Goal: Navigation & Orientation: Understand site structure

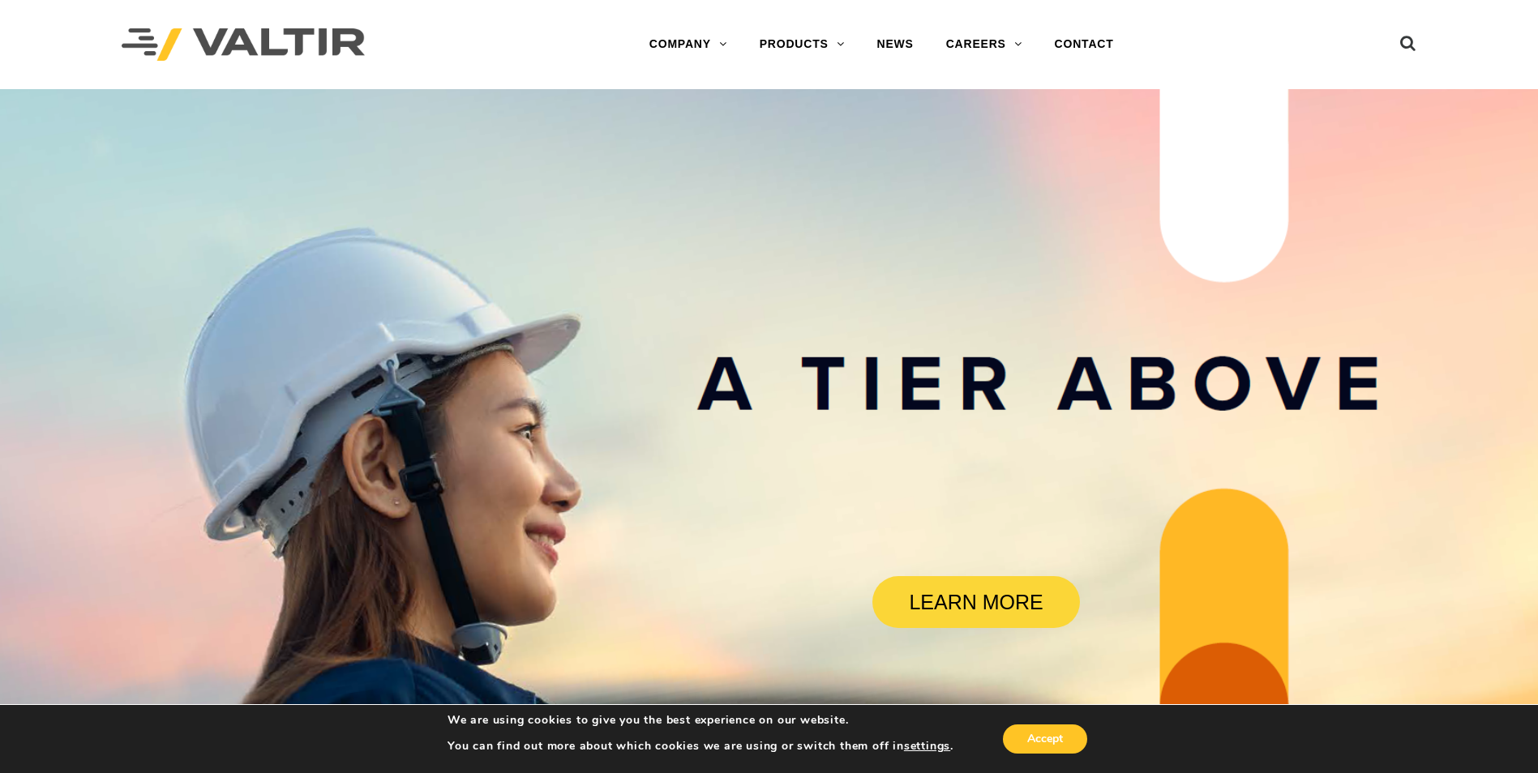
click at [700, 67] on link "ABOUT [PERSON_NAME]" at bounding box center [734, 77] width 203 height 32
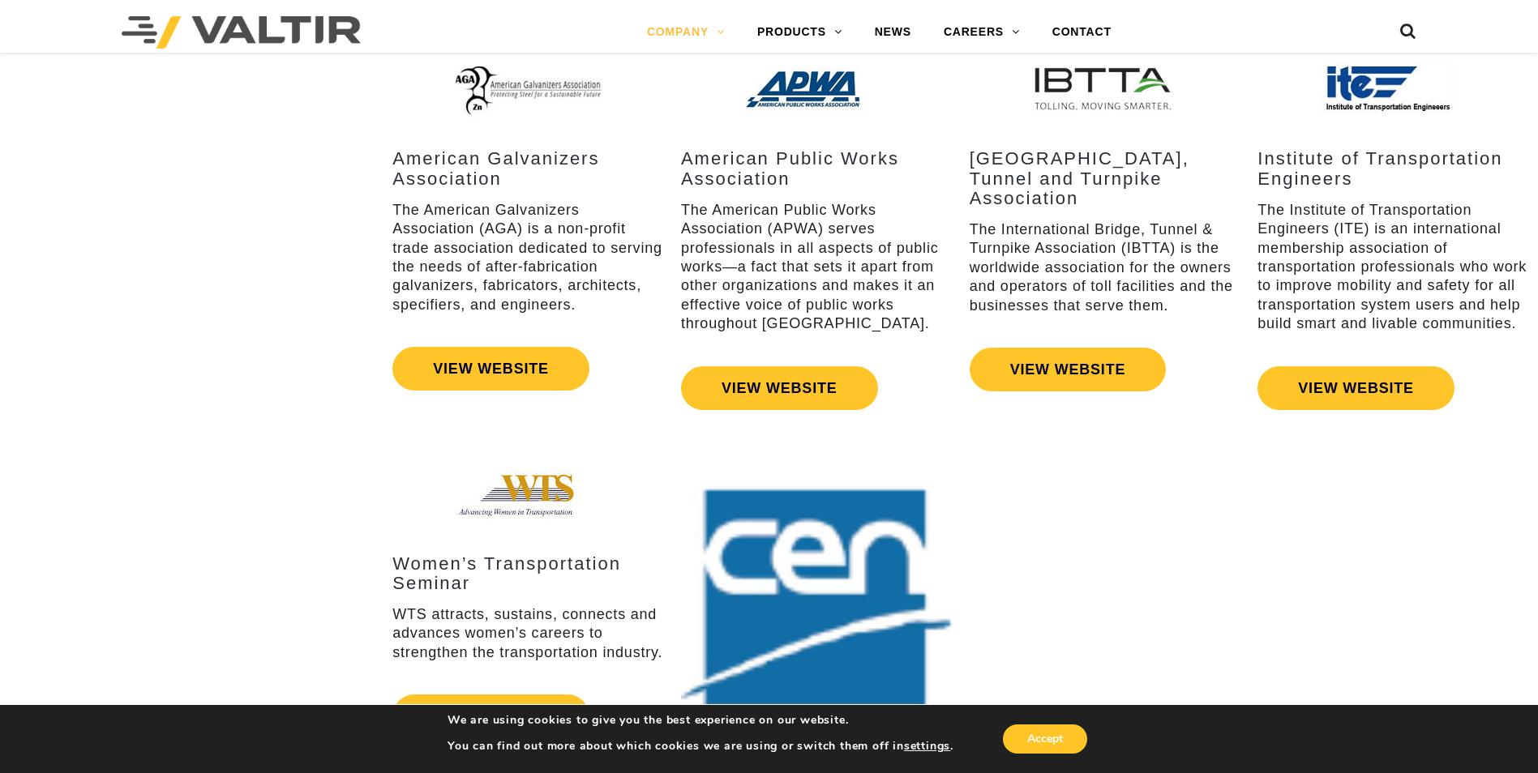
scroll to position [2594, 0]
click at [820, 63] on link "BARRICADES" at bounding box center [842, 65] width 203 height 32
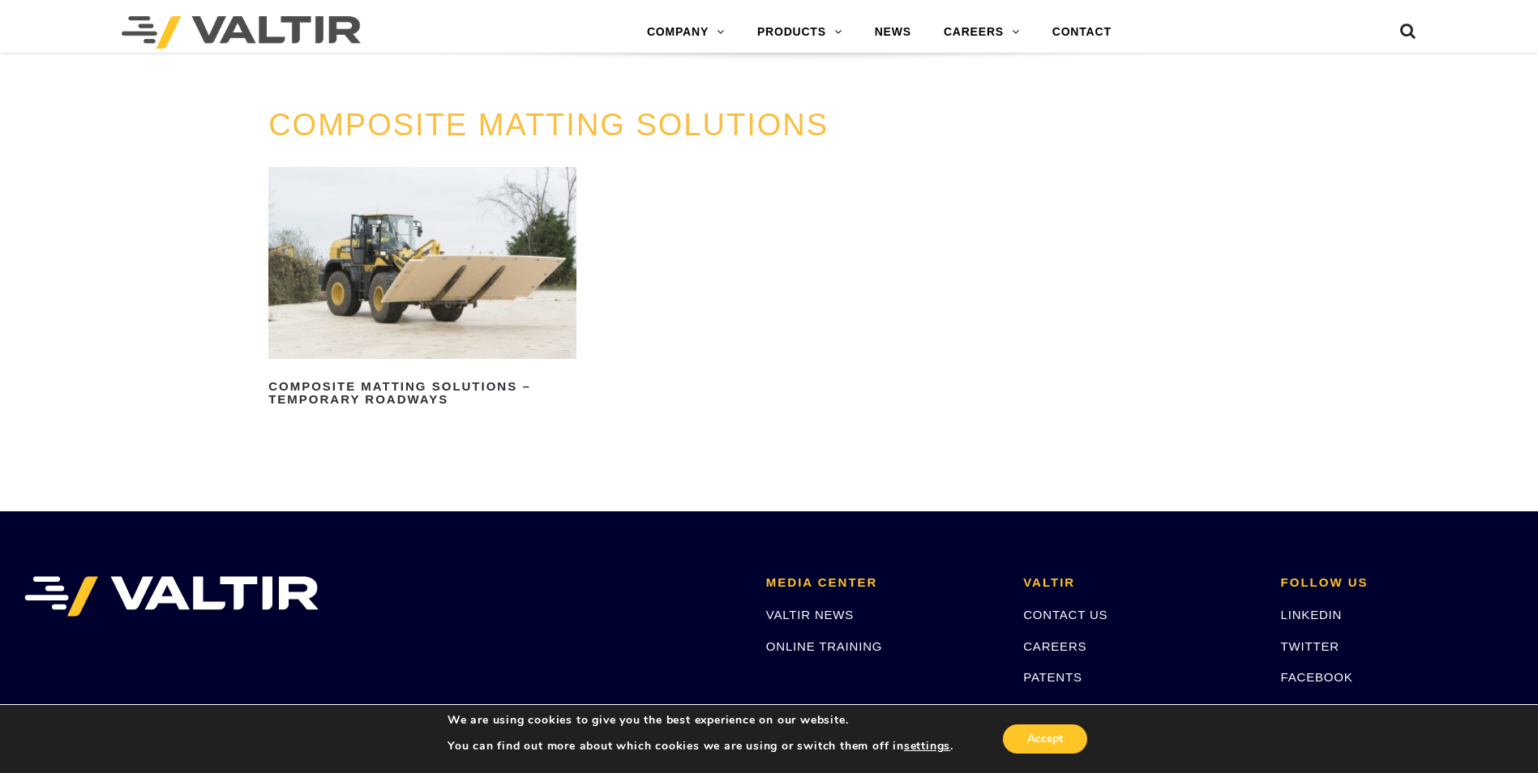
scroll to position [1945, 0]
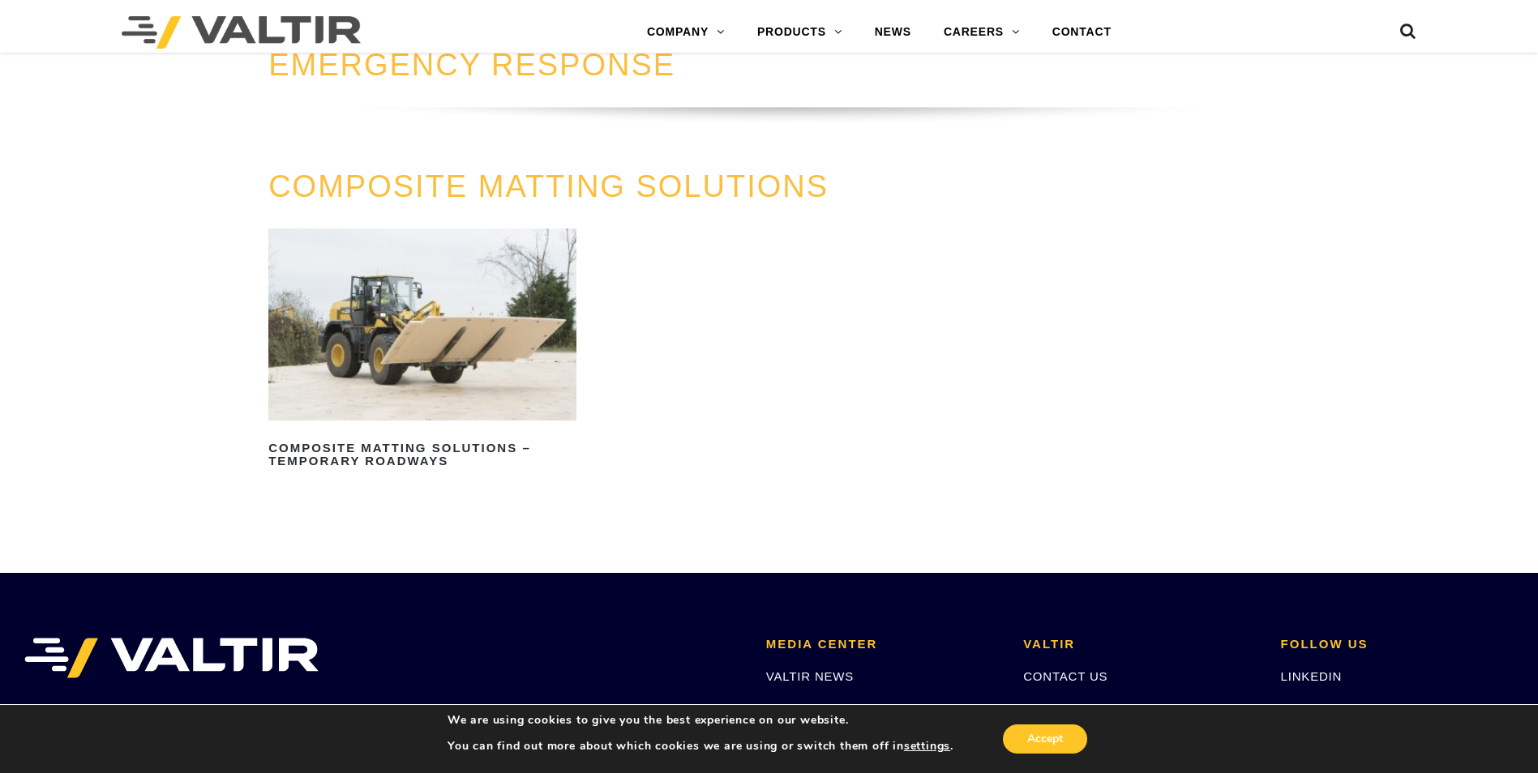
click at [803, 96] on link "BARRIERS" at bounding box center [842, 97] width 203 height 32
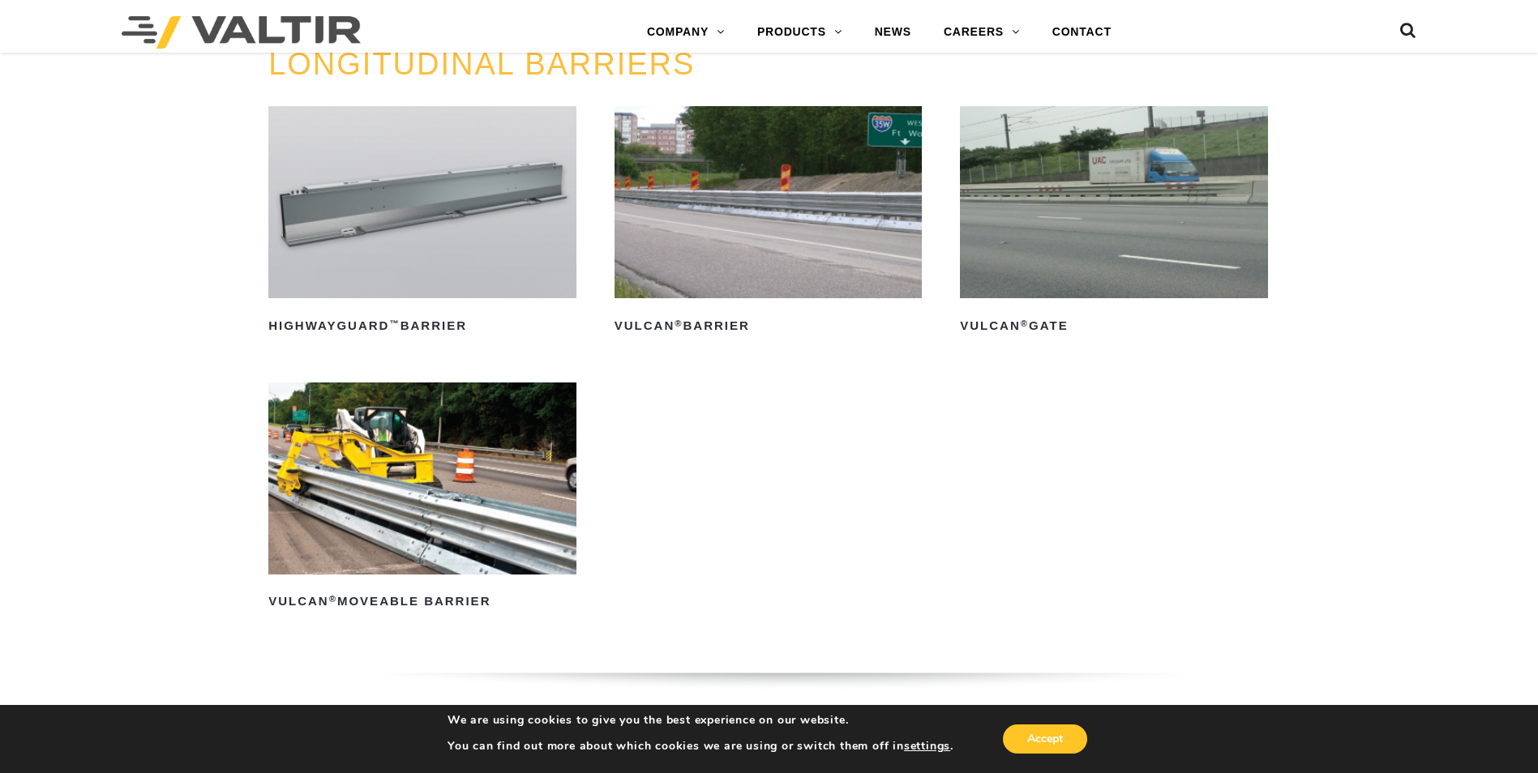
scroll to position [1864, 0]
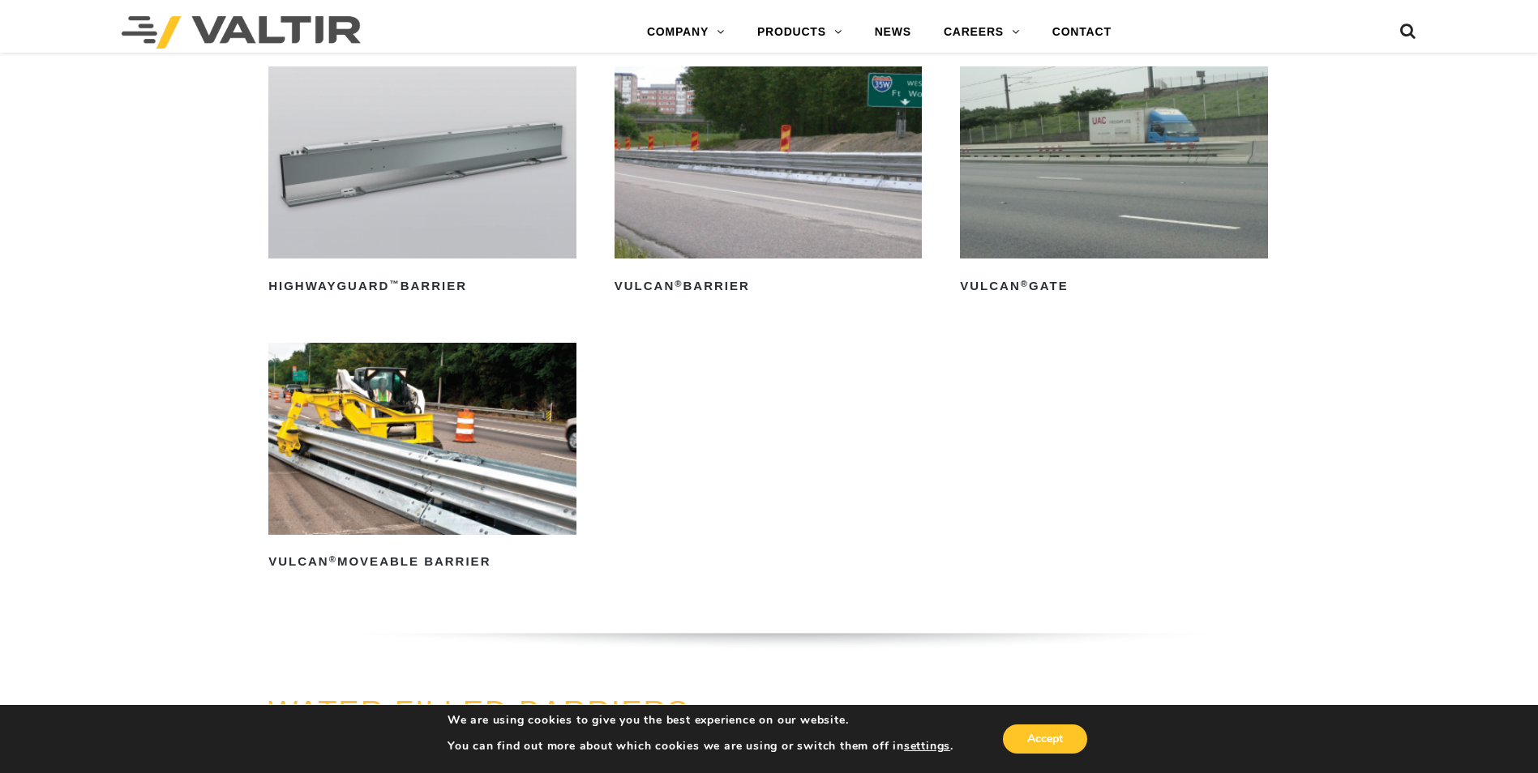
click at [828, 167] on link "DELINEATORS" at bounding box center [842, 162] width 203 height 32
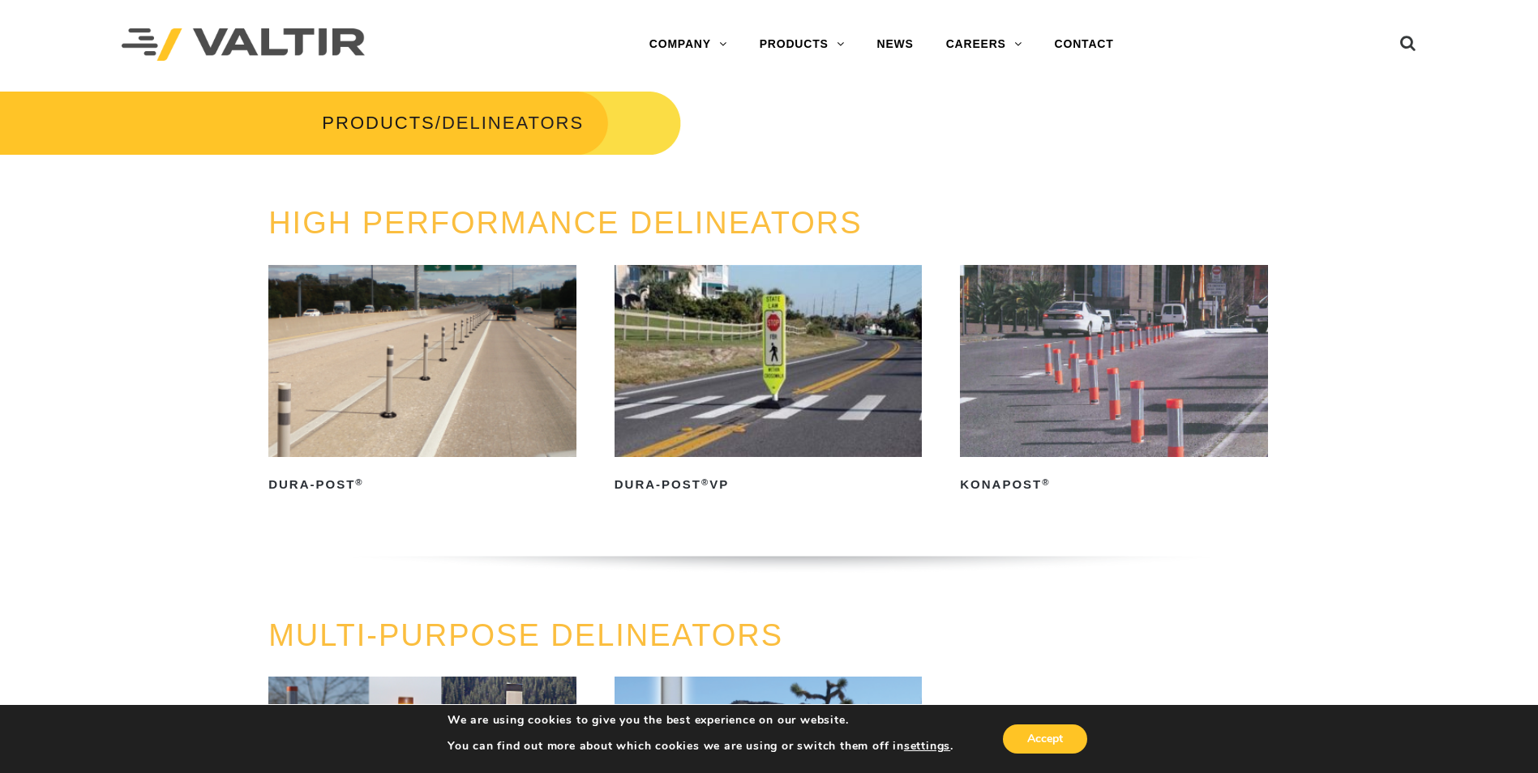
click at [798, 139] on link "CRASH CUSHIONS" at bounding box center [844, 142] width 203 height 32
